Goal: Navigation & Orientation: Go to known website

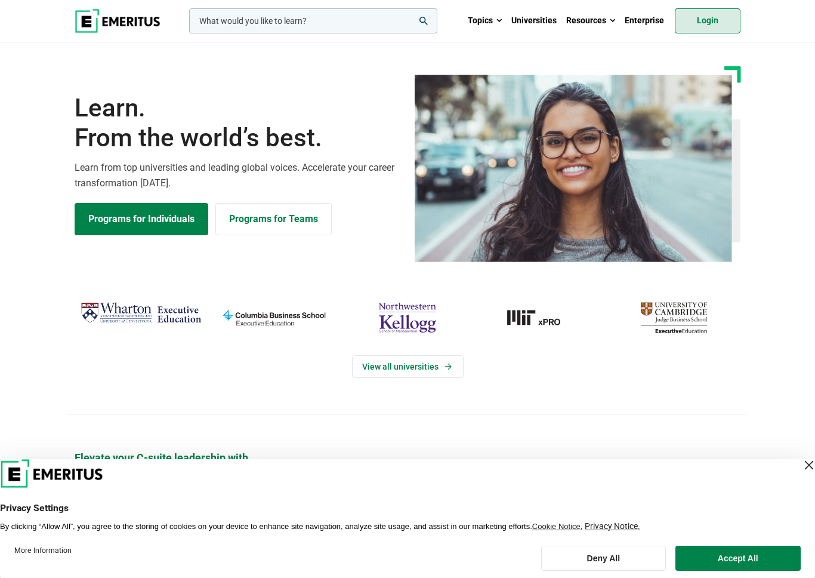
click at [699, 29] on link "Login" at bounding box center [708, 20] width 66 height 25
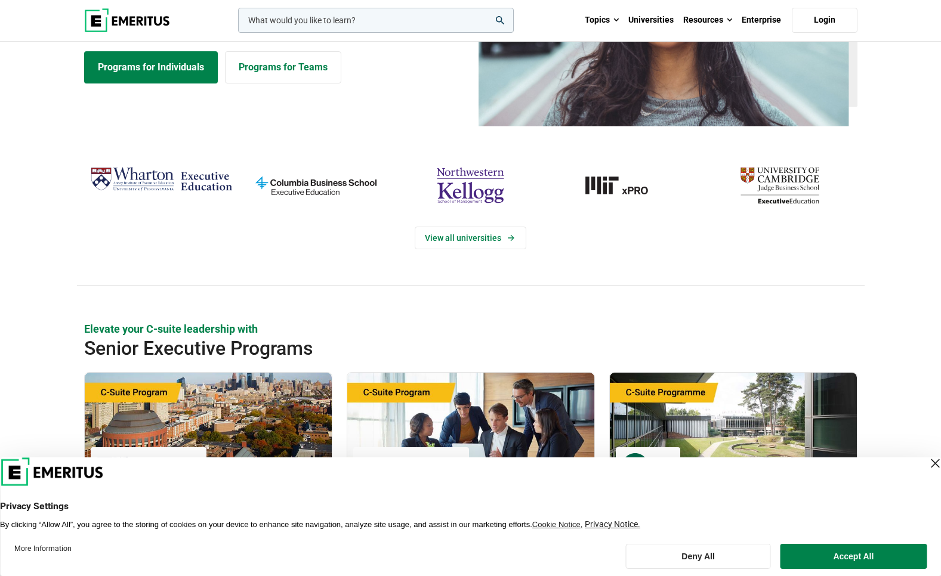
scroll to position [437, 0]
